Goal: Transaction & Acquisition: Purchase product/service

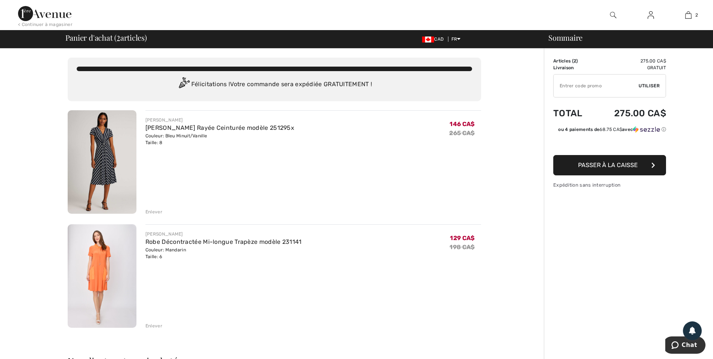
click at [647, 83] on span "Utiliser" at bounding box center [649, 85] width 21 height 7
click at [651, 82] on span "Utiliser" at bounding box center [649, 85] width 21 height 7
click at [593, 161] on span "Passer à la caisse" at bounding box center [608, 164] width 60 height 7
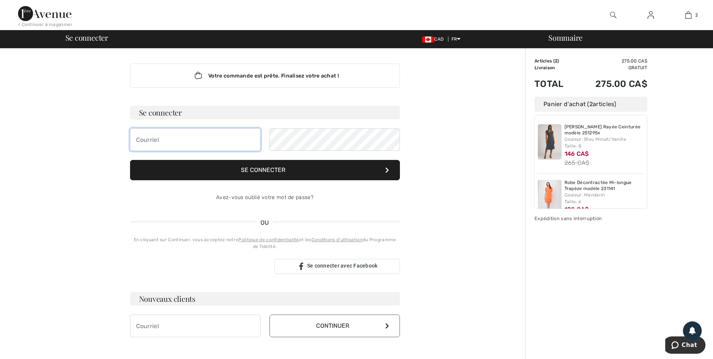
click at [144, 139] on input "email" at bounding box center [195, 139] width 130 height 23
type input "diana.oprin@wsp.com"
click at [265, 169] on button "Se connecter" at bounding box center [265, 170] width 270 height 20
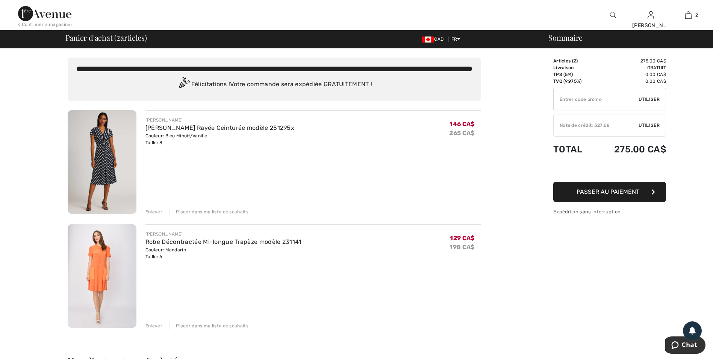
click at [652, 191] on icon "button" at bounding box center [653, 192] width 4 height 6
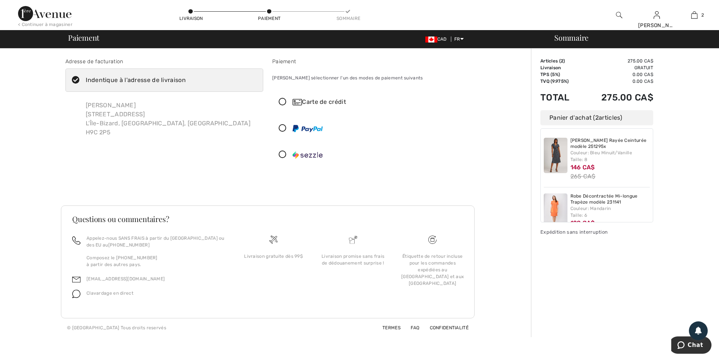
scroll to position [24, 0]
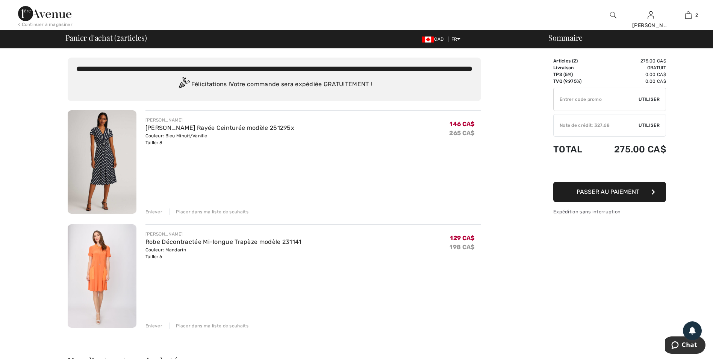
click at [645, 125] on span "Utiliser" at bounding box center [649, 125] width 21 height 7
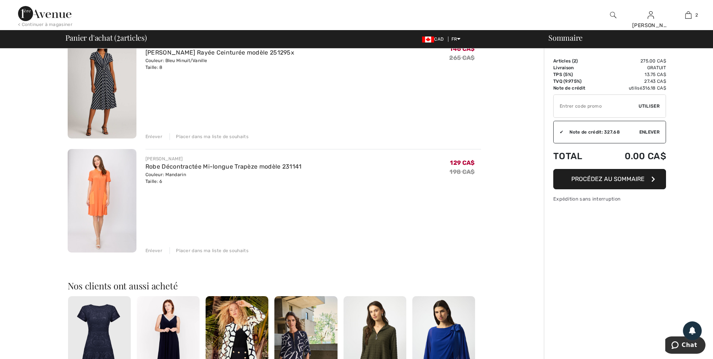
scroll to position [113, 0]
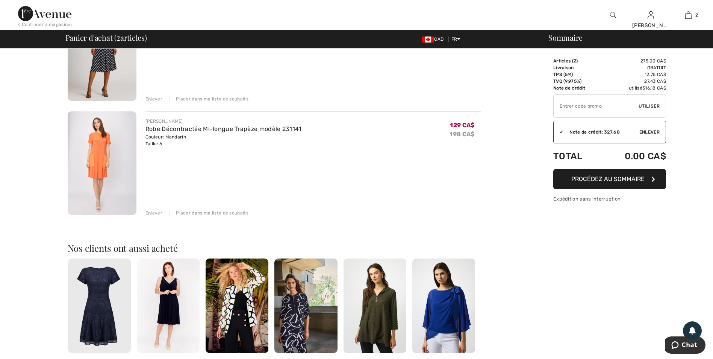
click at [628, 179] on span "Procédez au sommaire" at bounding box center [607, 178] width 73 height 7
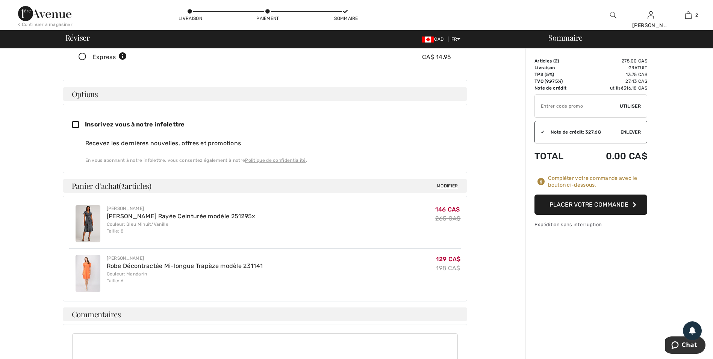
scroll to position [127, 0]
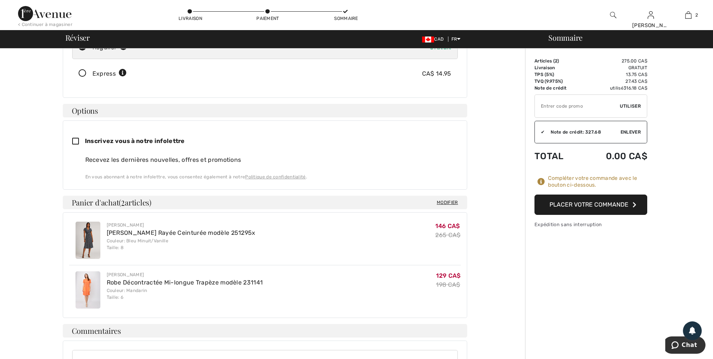
click at [630, 202] on button "Placer votre commande" at bounding box center [591, 204] width 113 height 20
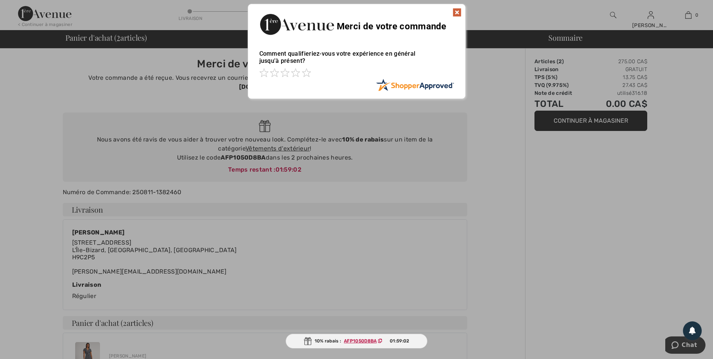
click at [457, 12] on img at bounding box center [457, 12] width 9 height 9
